Goal: Information Seeking & Learning: Learn about a topic

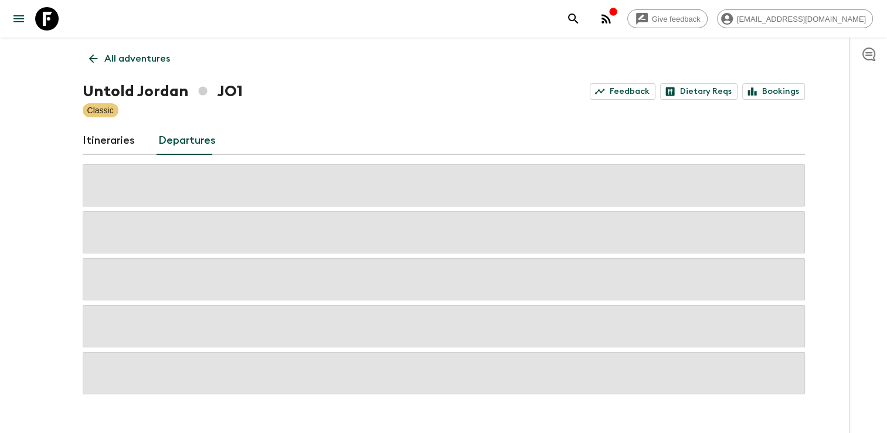
click at [190, 146] on link "Departures" at bounding box center [186, 141] width 57 height 28
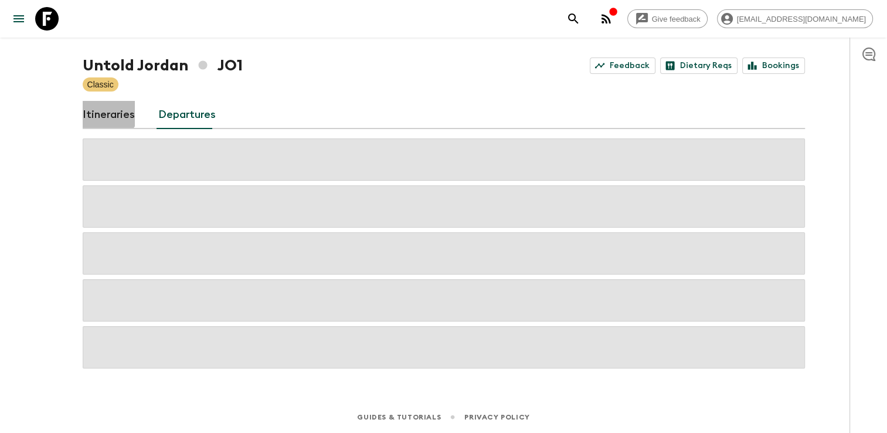
click at [106, 109] on link "Itineraries" at bounding box center [109, 115] width 52 height 28
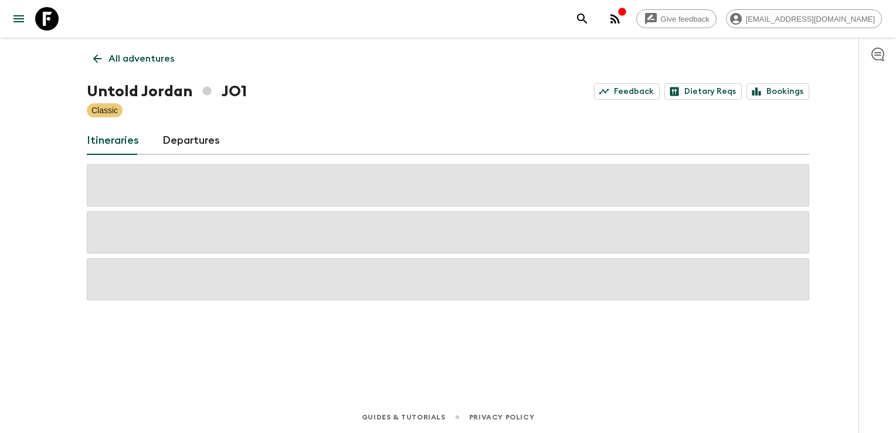
click at [200, 123] on div "All adventures Untold Jordan JO1 Feedback Dietary Reqs Bookings Classic Itinera…" at bounding box center [448, 203] width 751 height 331
click at [198, 145] on link "Departures" at bounding box center [190, 141] width 57 height 28
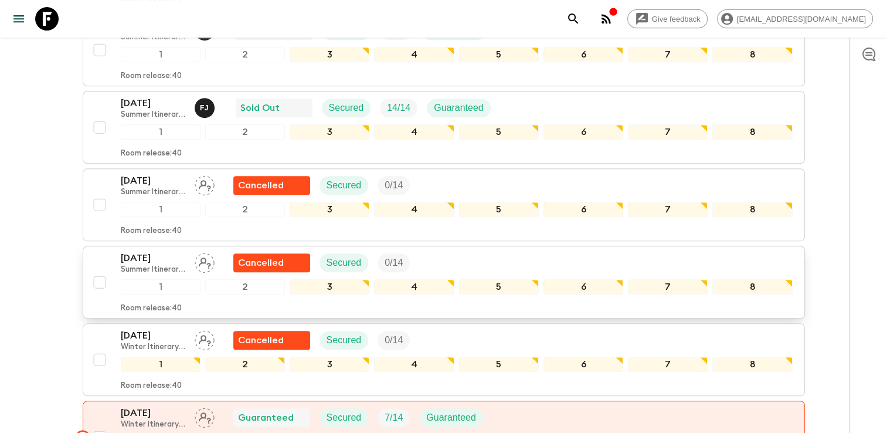
scroll to position [533, 0]
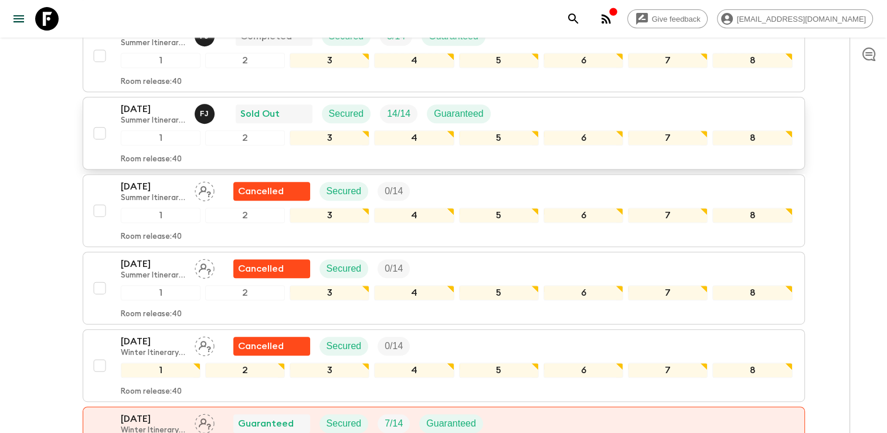
click at [157, 105] on p "[DATE]" at bounding box center [153, 109] width 64 height 14
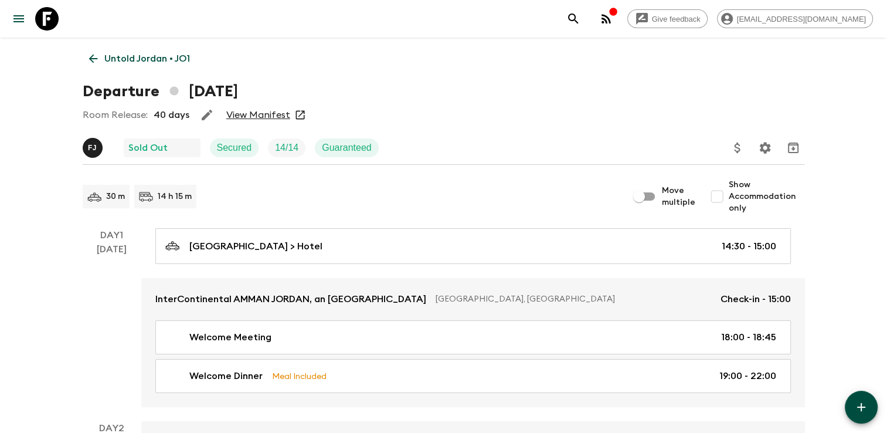
click at [141, 64] on p "Untold Jordan • JO1" at bounding box center [147, 59] width 86 height 14
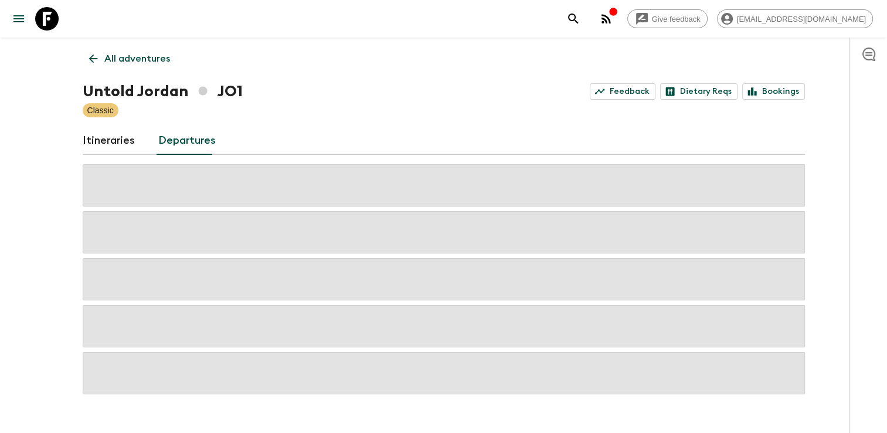
click at [116, 137] on link "Itineraries" at bounding box center [109, 141] width 52 height 28
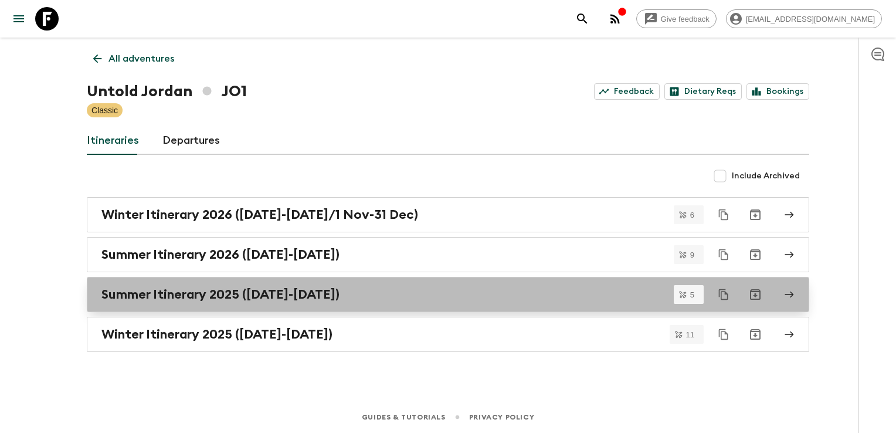
click at [237, 287] on h2 "Summer Itinerary 2025 ([DATE]-[DATE])" at bounding box center [220, 294] width 238 height 15
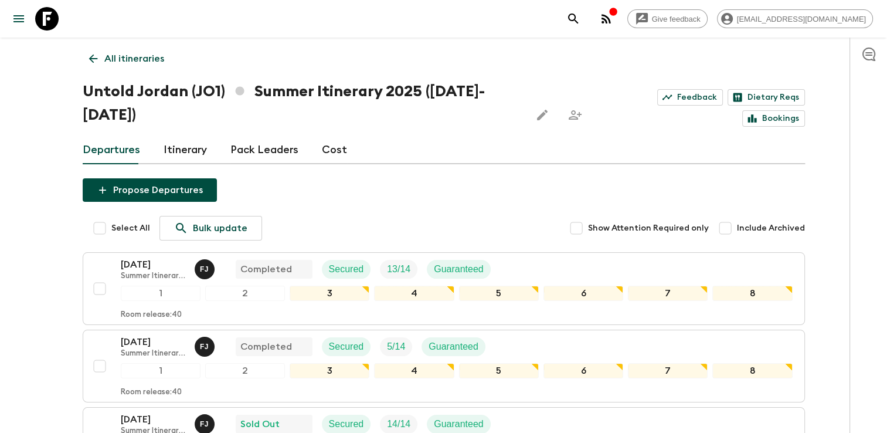
click at [334, 147] on link "Cost" at bounding box center [334, 150] width 25 height 28
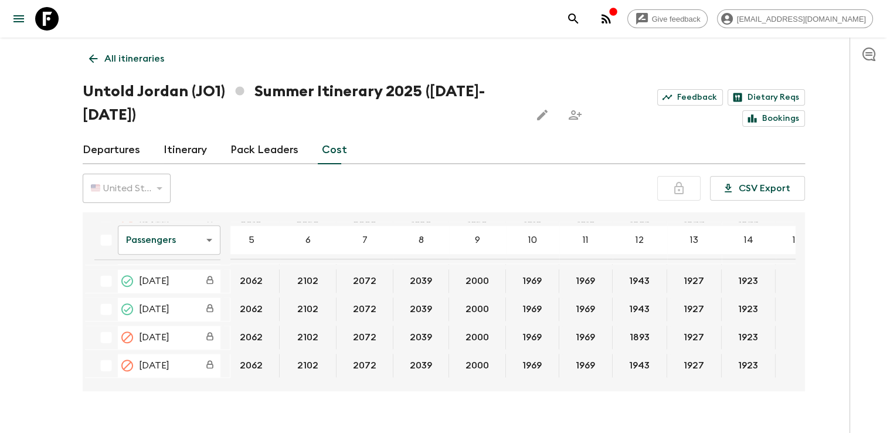
scroll to position [1382, 80]
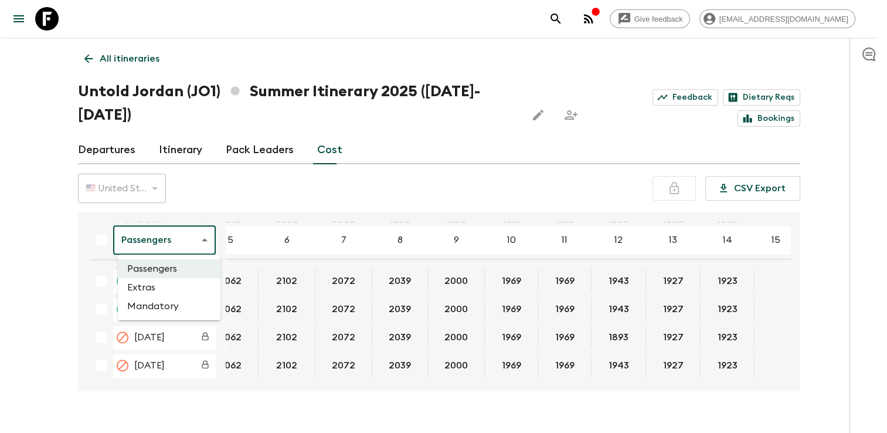
click at [208, 239] on body "Give feedback reservation1@gat.jo All itineraries Untold Jordan (JO1) Summer It…" at bounding box center [443, 228] width 887 height 456
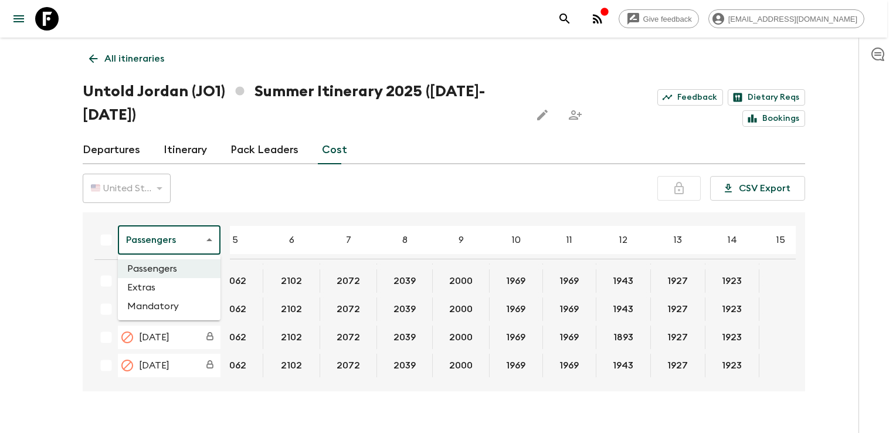
click at [181, 286] on li "Extras" at bounding box center [169, 287] width 103 height 19
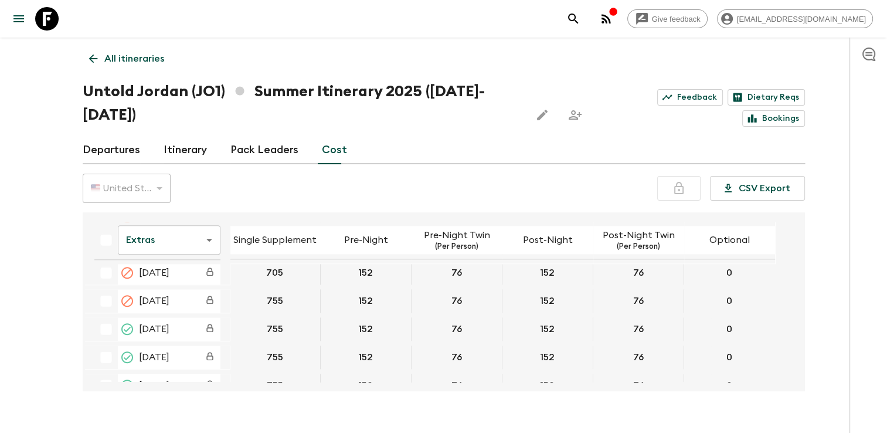
scroll to position [1377, 0]
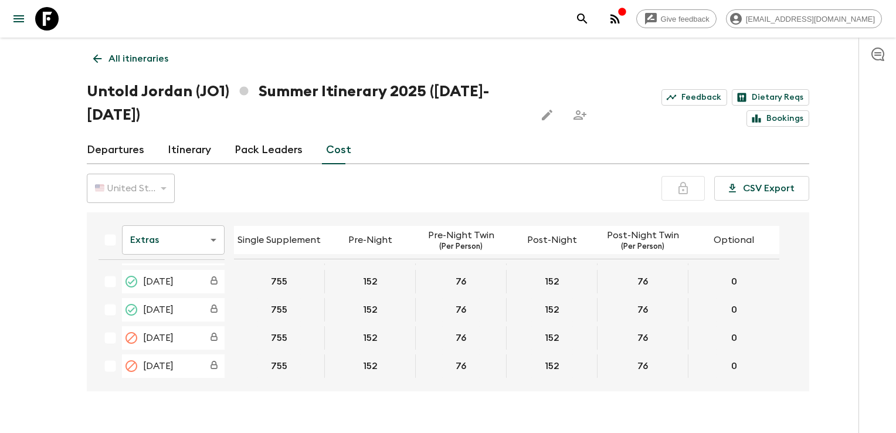
click at [182, 246] on body "Give feedback reservation1@gat.jo All itineraries Untold Jordan (JO1) Summer It…" at bounding box center [448, 228] width 896 height 456
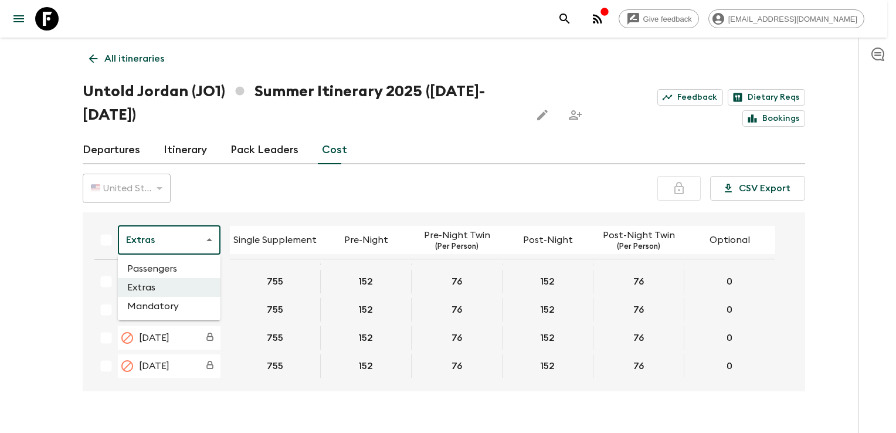
click at [164, 302] on li "Mandatory" at bounding box center [169, 306] width 103 height 19
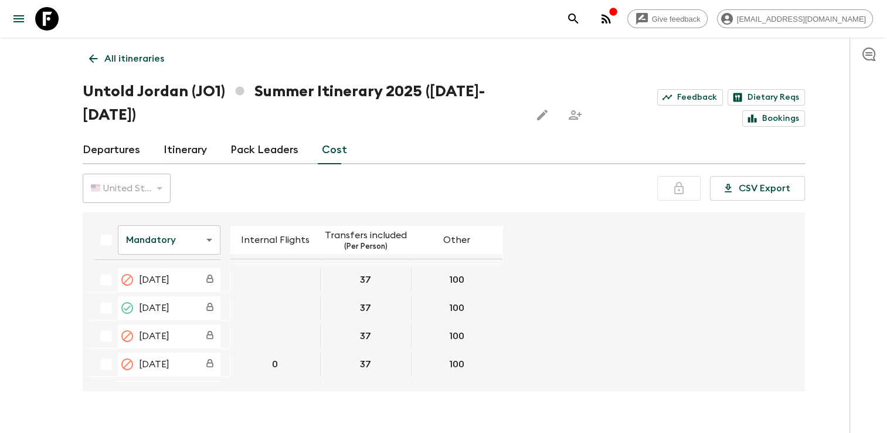
click at [198, 243] on body "Give feedback reservation1@gat.jo All itineraries Untold Jordan (JO1) Summer It…" at bounding box center [443, 228] width 887 height 456
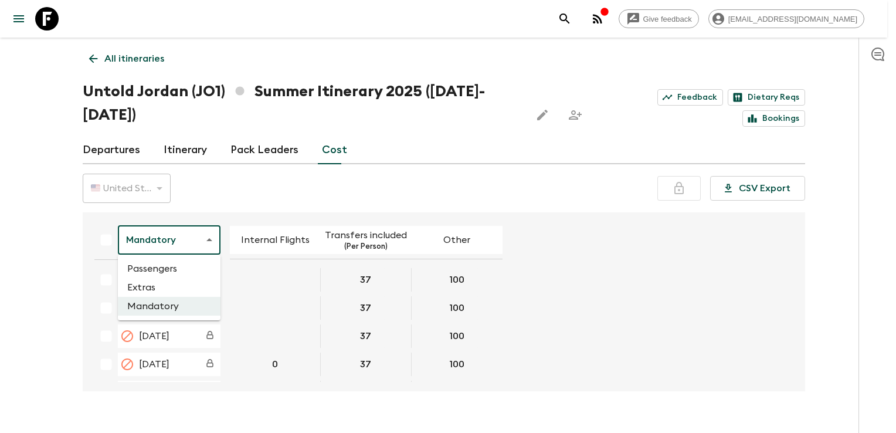
click at [190, 274] on li "Passengers" at bounding box center [169, 268] width 103 height 19
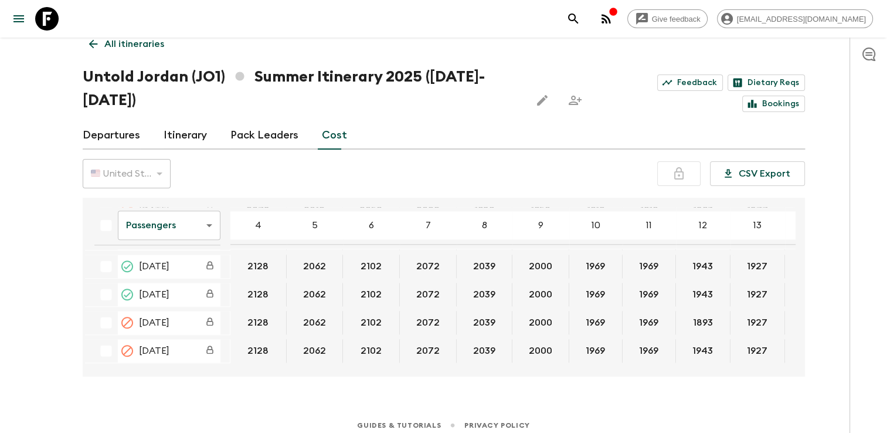
scroll to position [23, 0]
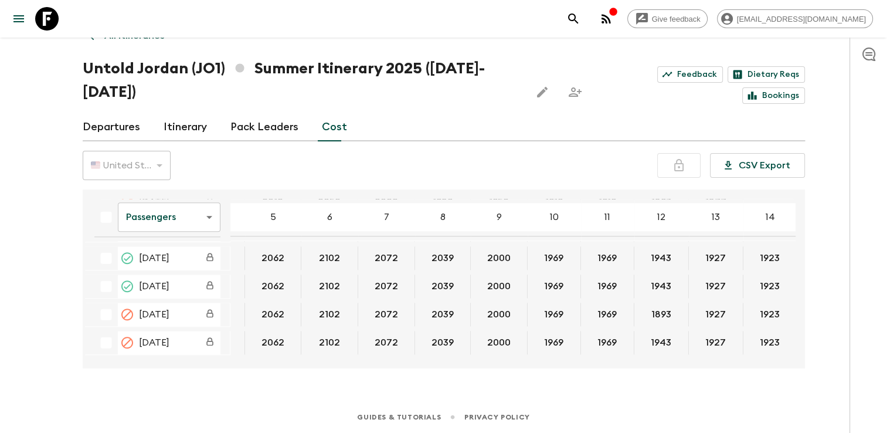
scroll to position [1382, 44]
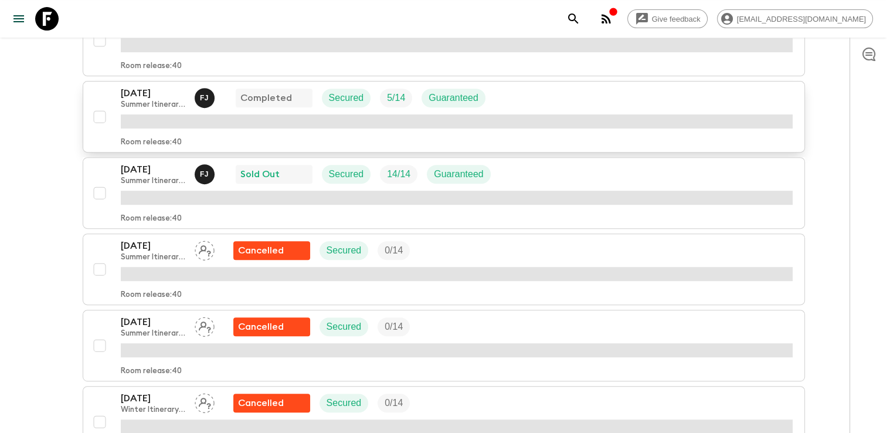
scroll to position [495, 0]
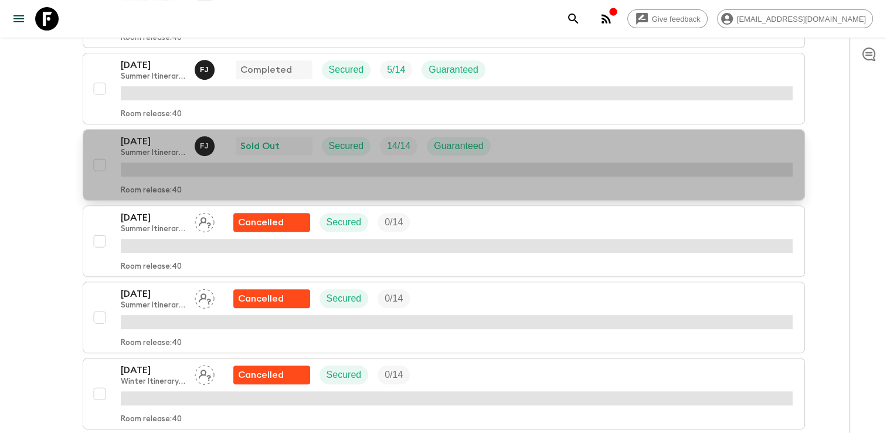
click at [459, 145] on p "Guaranteed" at bounding box center [459, 146] width 50 height 14
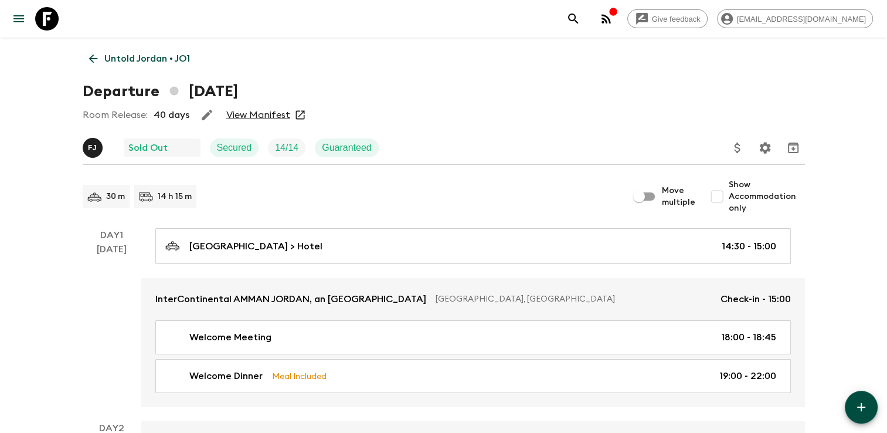
click at [278, 117] on link "View Manifest" at bounding box center [258, 115] width 64 height 12
